Goal: Navigation & Orientation: Find specific page/section

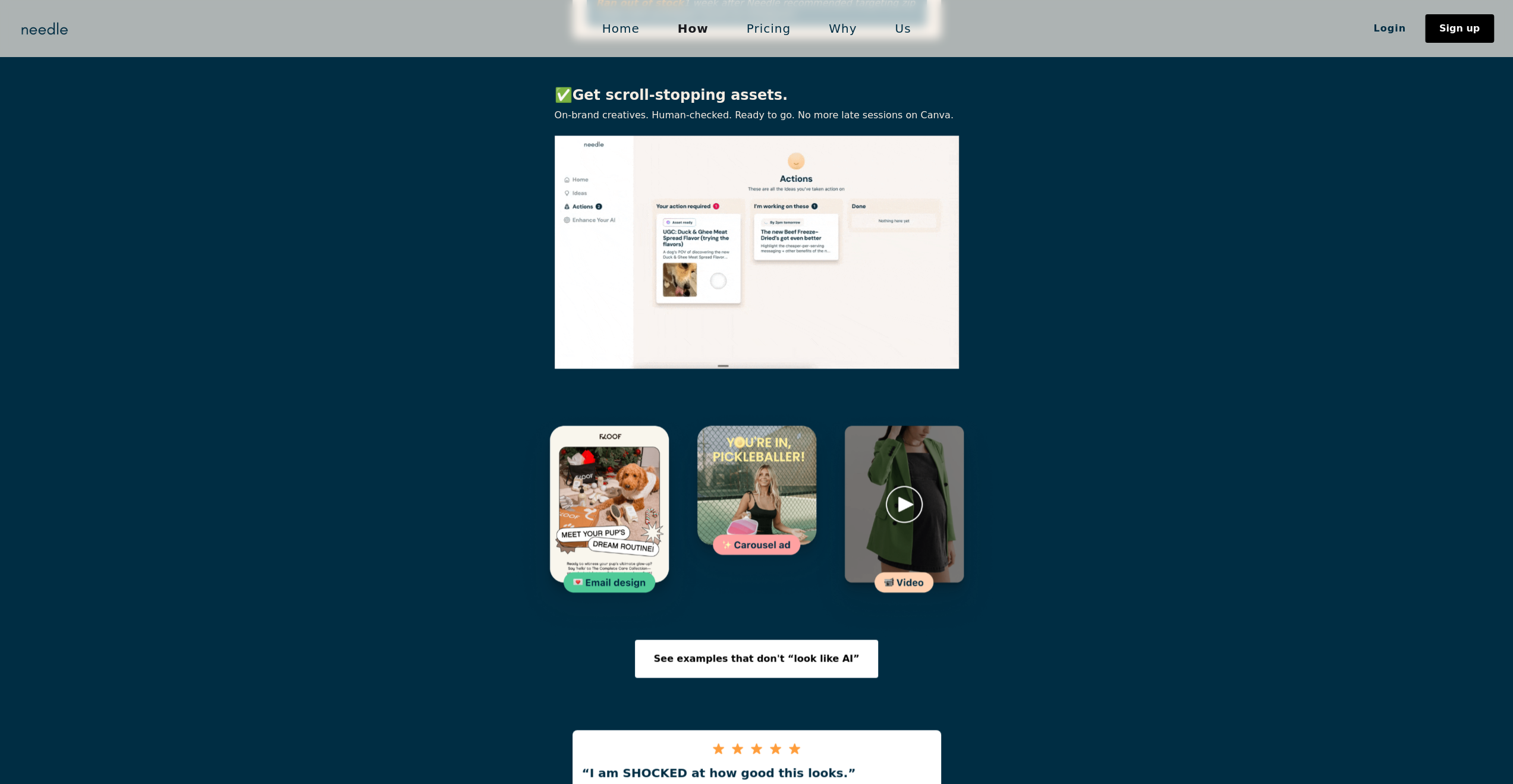
drag, startPoint x: 0, startPoint y: 0, endPoint x: 722, endPoint y: 433, distance: 841.9
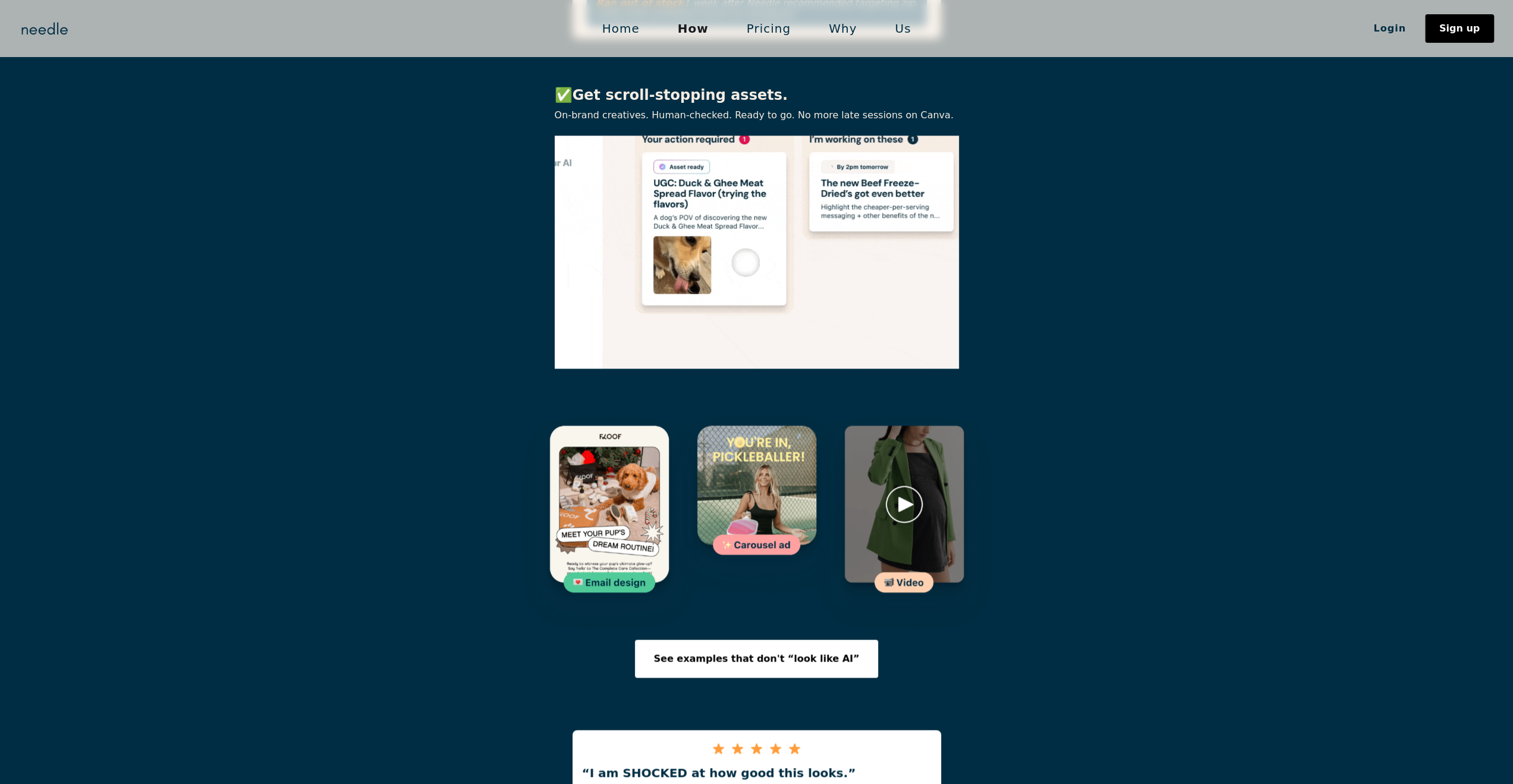
click at [722, 433] on img at bounding box center [757, 504] width 195 height 195
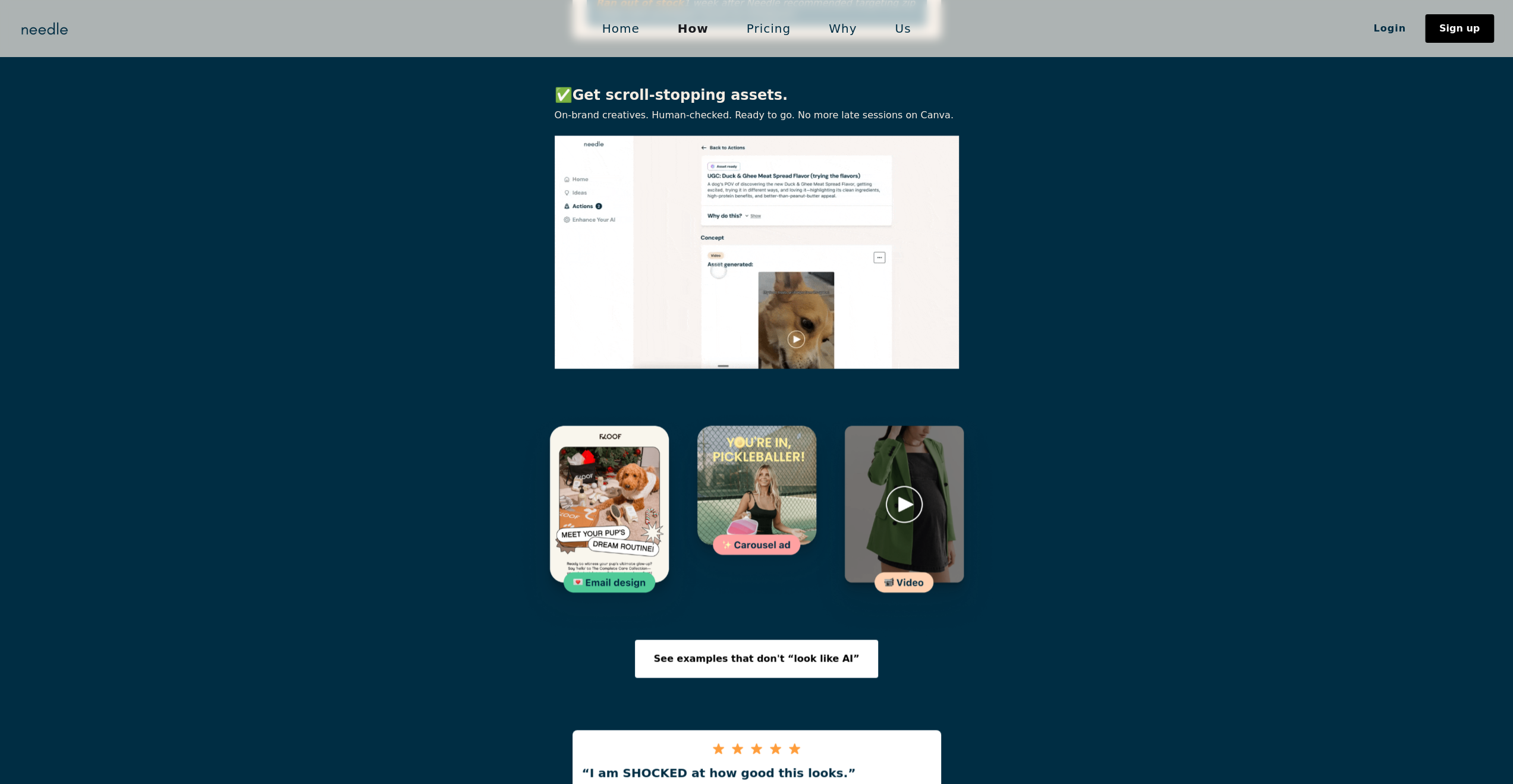
click at [908, 443] on img at bounding box center [905, 523] width 195 height 233
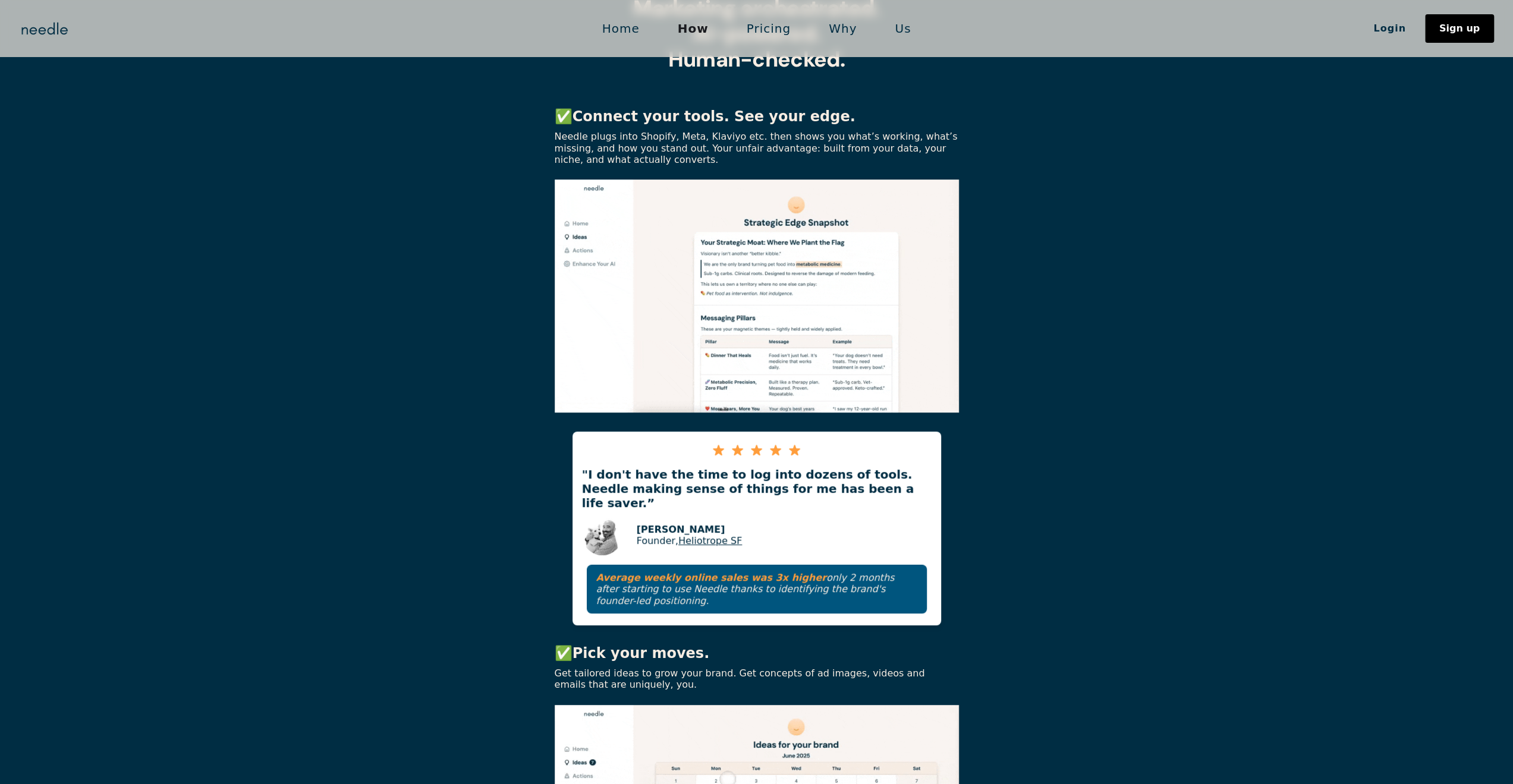
scroll to position [385, 0]
